Goal: Find specific page/section: Find specific page/section

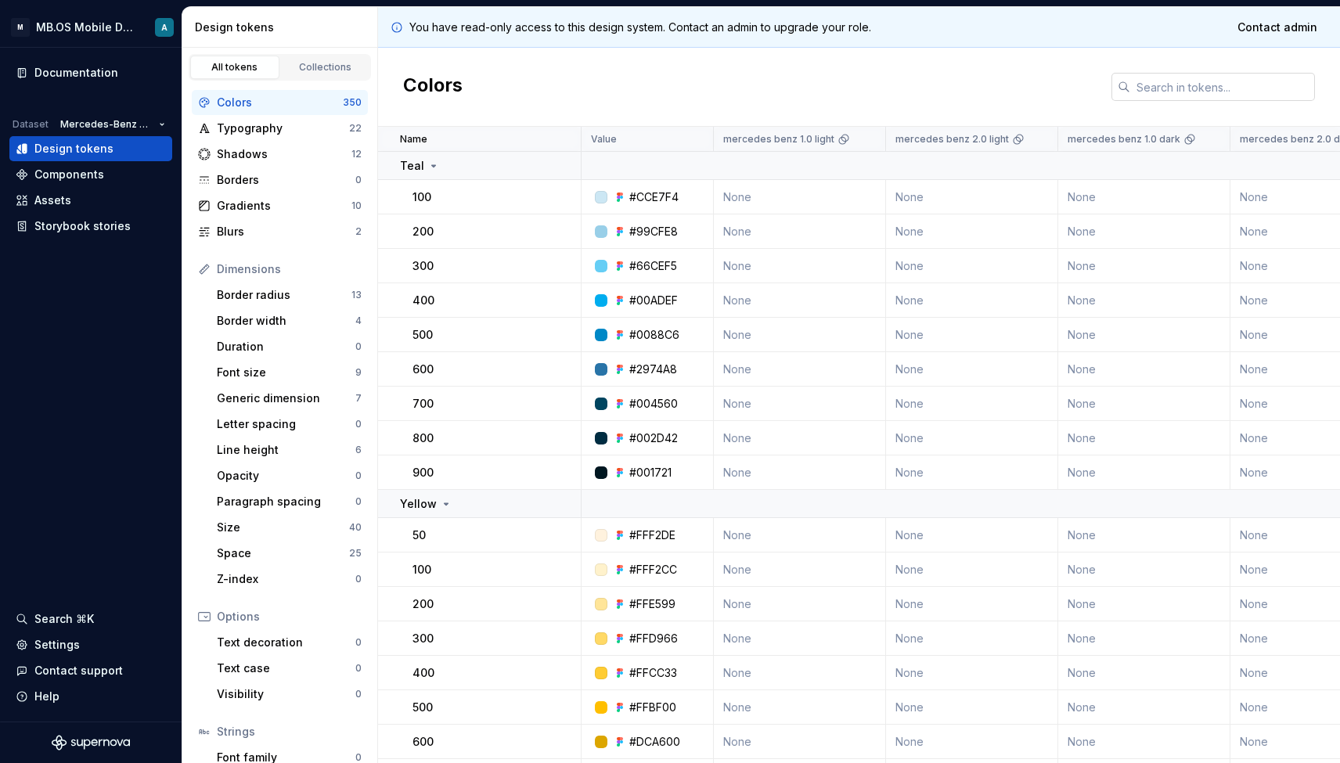
click at [1170, 85] on input "text" at bounding box center [1222, 87] width 185 height 28
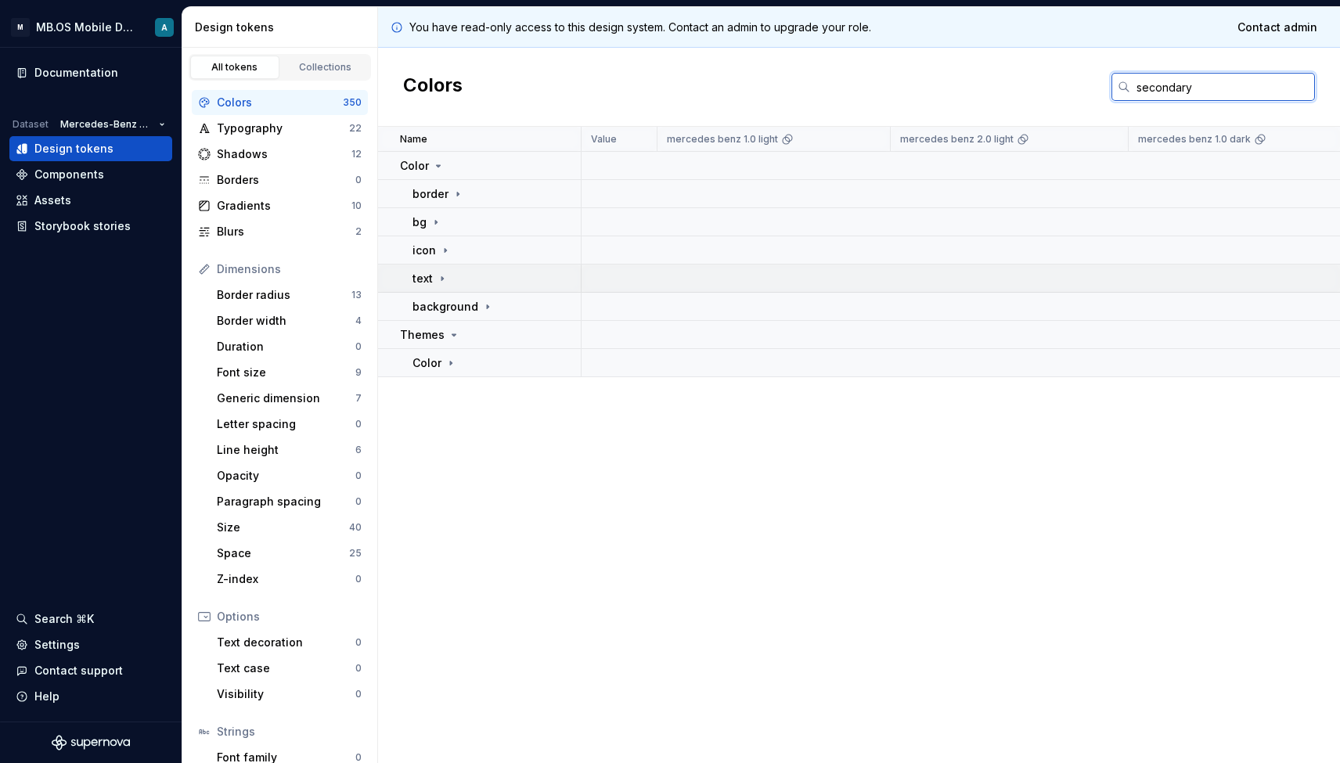
type input "secondary"
click at [428, 271] on p "text" at bounding box center [422, 279] width 20 height 16
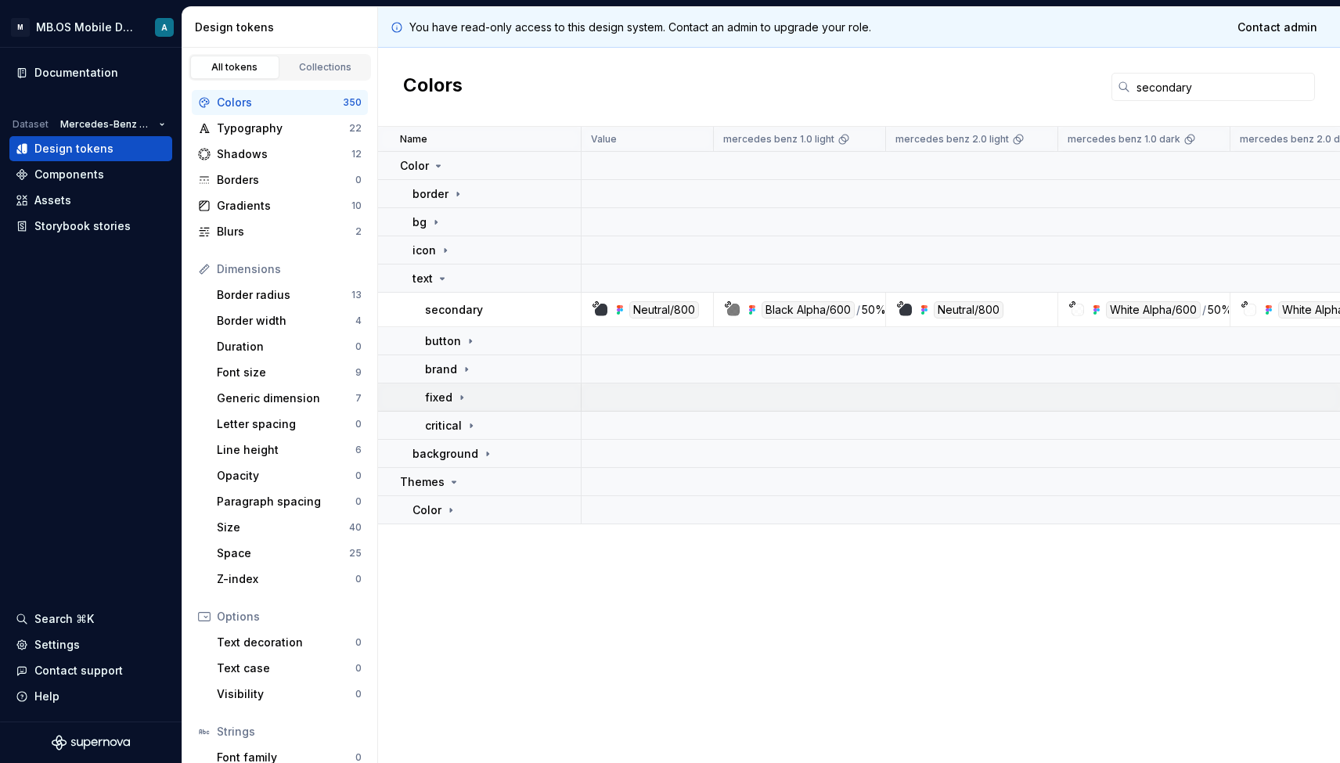
click at [457, 390] on div "fixed" at bounding box center [446, 398] width 43 height 16
click at [464, 433] on td "white" at bounding box center [479, 426] width 203 height 28
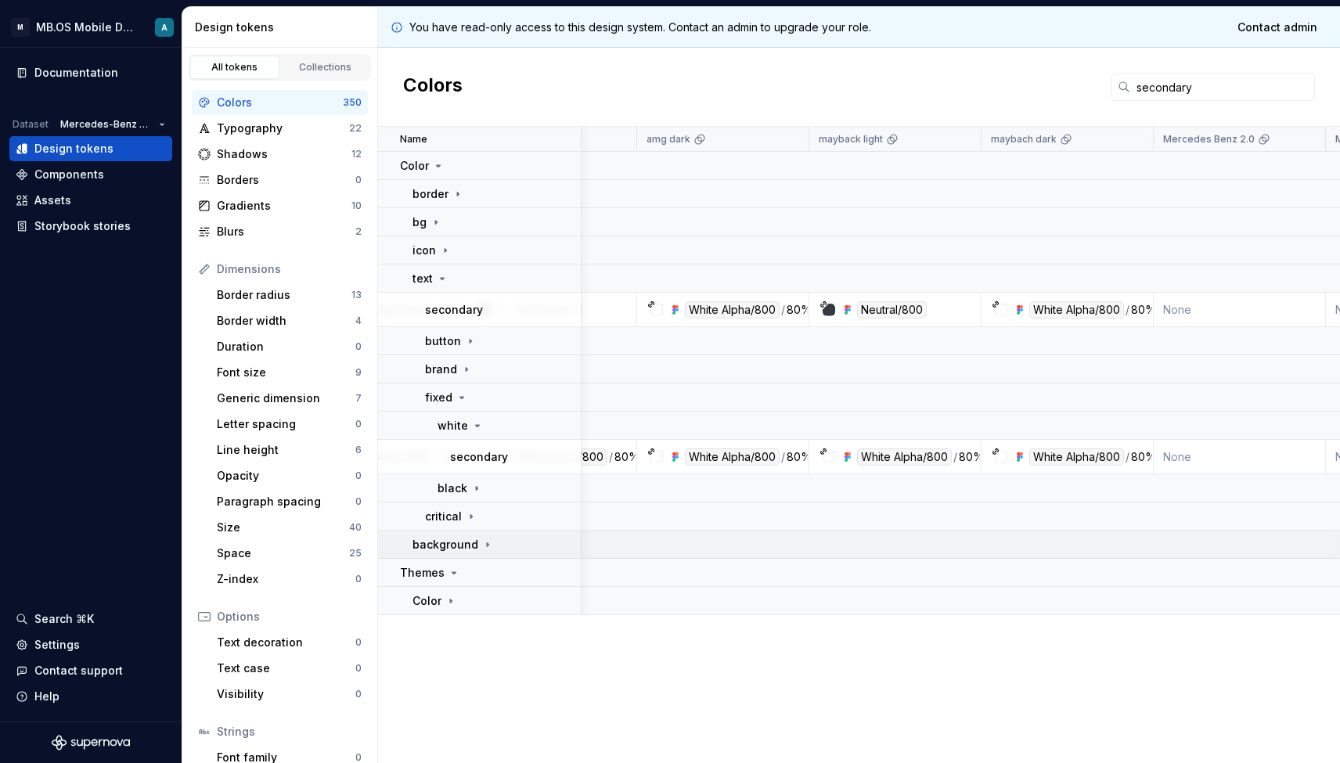
scroll to position [0, 940]
click at [1163, 90] on input "secondary" at bounding box center [1222, 87] width 185 height 28
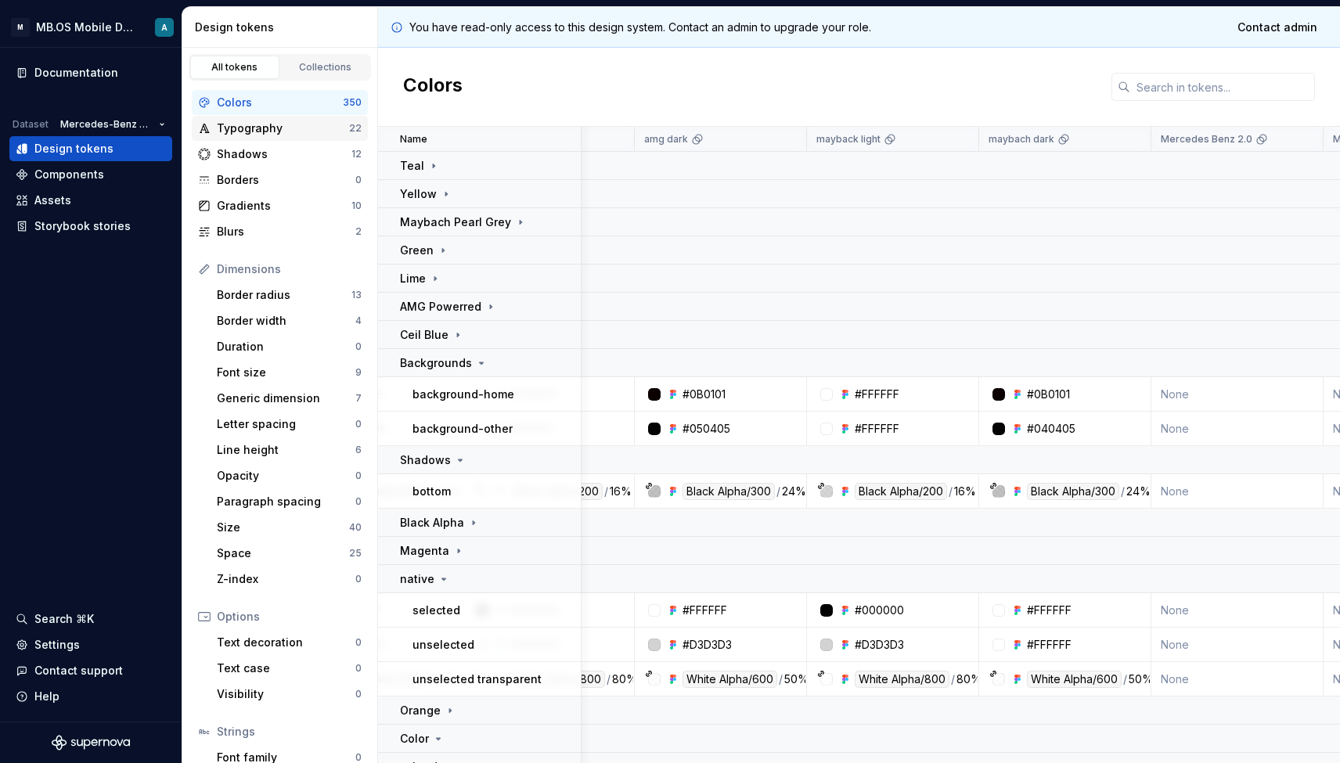
click at [293, 135] on div "Typography" at bounding box center [283, 129] width 132 height 16
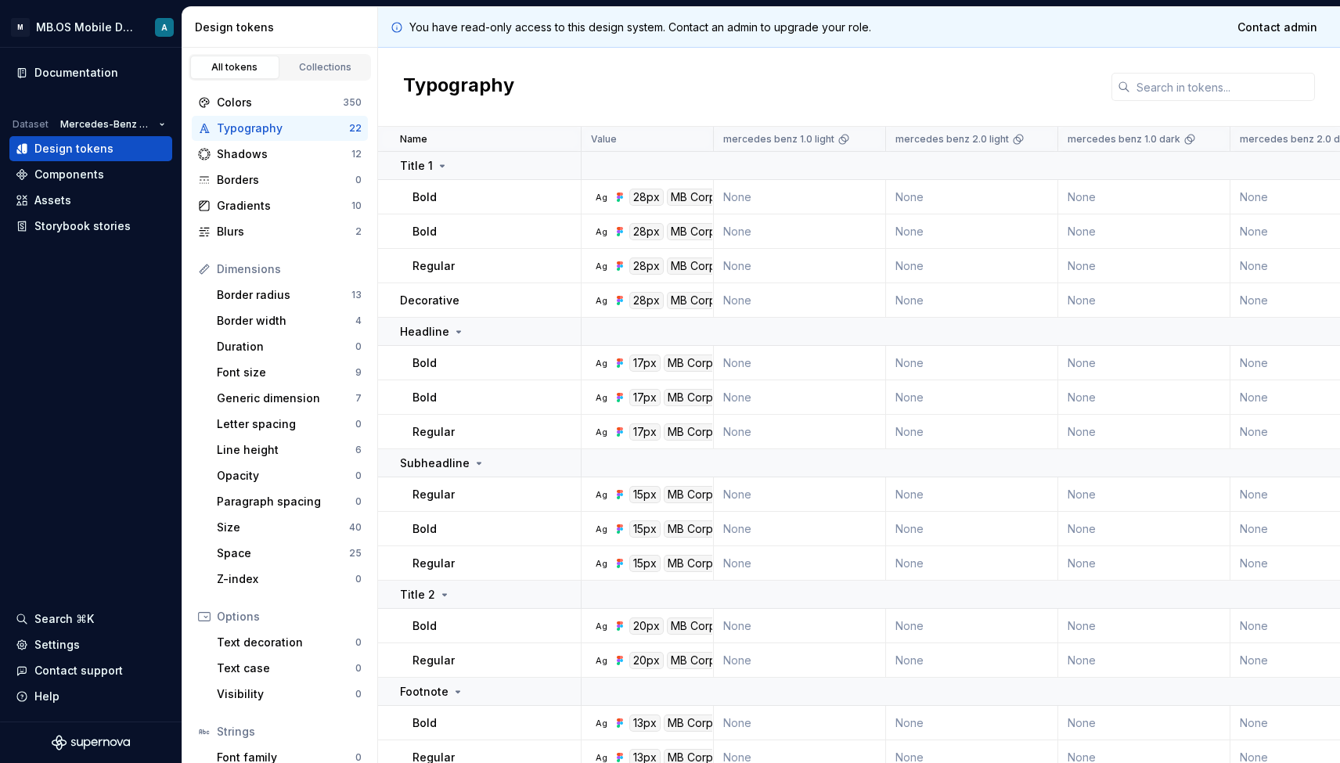
click at [267, 103] on div "Colors" at bounding box center [280, 103] width 126 height 16
